Goal: Find specific page/section: Find specific page/section

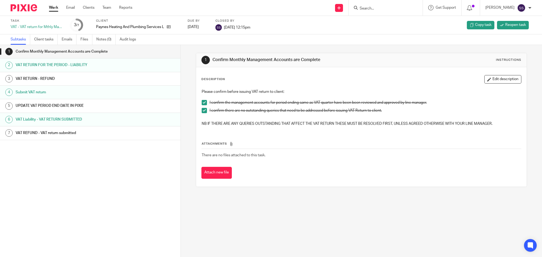
click at [401, 6] on input "Search" at bounding box center [383, 8] width 48 height 5
click at [380, 10] on input "Search" at bounding box center [383, 8] width 48 height 5
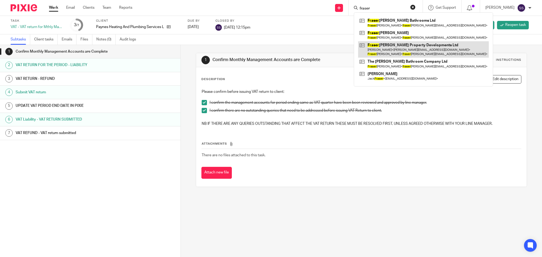
type input "fraser"
click at [396, 47] on link at bounding box center [423, 49] width 131 height 16
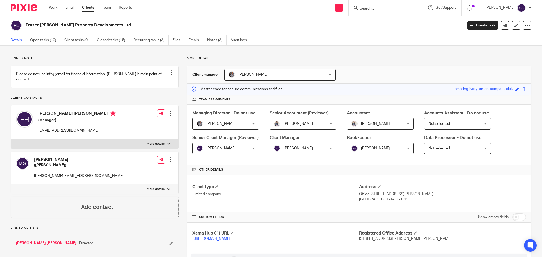
click at [221, 41] on link "Notes (3)" at bounding box center [216, 40] width 19 height 10
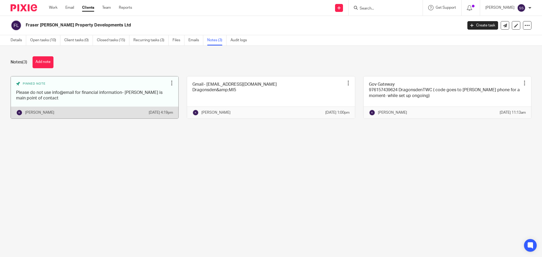
click at [107, 99] on link at bounding box center [95, 98] width 168 height 42
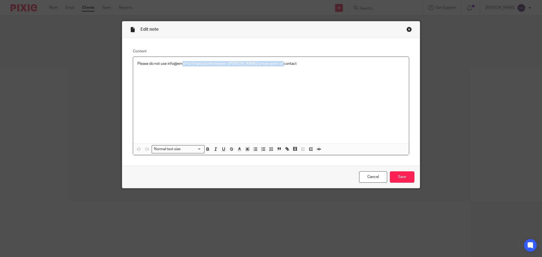
drag, startPoint x: 180, startPoint y: 64, endPoint x: 297, endPoint y: 64, distance: 117.0
click at [297, 64] on p "Please do not use info@email for financial information- [PERSON_NAME] is main p…" at bounding box center [270, 63] width 267 height 5
click at [410, 29] on div "Edit note" at bounding box center [271, 29] width 298 height 17
click at [408, 29] on div "Close this dialog window" at bounding box center [409, 29] width 5 height 5
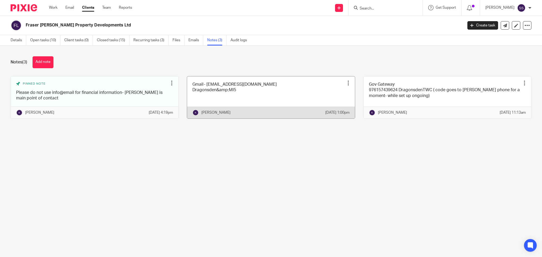
click at [223, 93] on link at bounding box center [271, 98] width 168 height 42
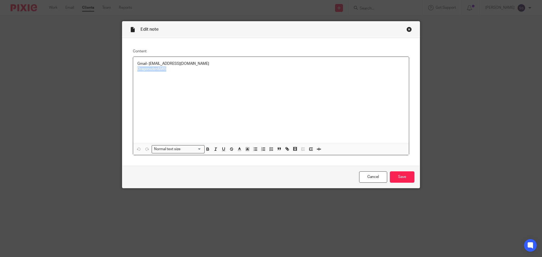
drag, startPoint x: 165, startPoint y: 70, endPoint x: 131, endPoint y: 70, distance: 34.4
click at [133, 70] on div "Gmail- [EMAIL_ADDRESS][DOMAIN_NAME] Dragonsden&MI5" at bounding box center [271, 100] width 276 height 87
copy p "Dragonsden&MI5"
click at [407, 27] on div "Close this dialog window" at bounding box center [409, 29] width 5 height 5
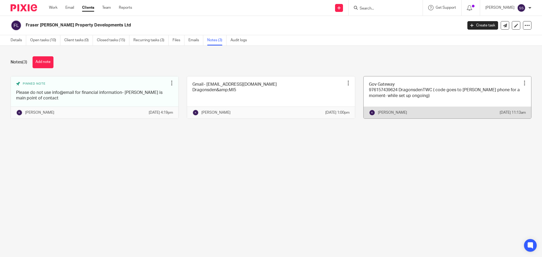
click at [404, 90] on link at bounding box center [448, 98] width 168 height 42
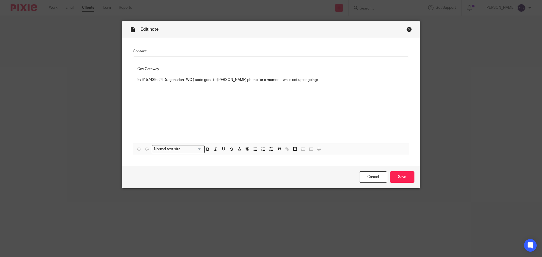
click at [408, 29] on div "Close this dialog window" at bounding box center [409, 29] width 5 height 5
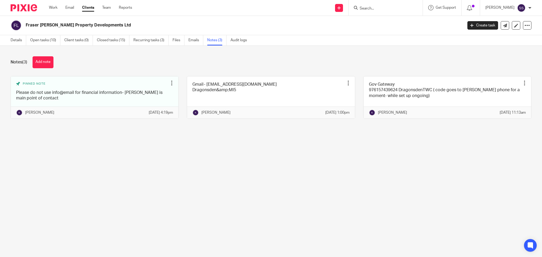
click at [60, 9] on ul "Work Email Clients Team Reports" at bounding box center [94, 7] width 91 height 5
click at [58, 8] on ul "Work Email Clients Team Reports" at bounding box center [94, 7] width 91 height 5
click at [50, 7] on link "Work" at bounding box center [53, 7] width 8 height 5
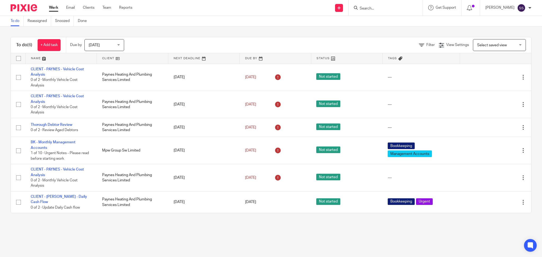
click at [62, 227] on main "To do Reassigned Snoozed Done To do (6) + Add task Due by [DATE] [DATE] [DATE] …" at bounding box center [271, 128] width 542 height 257
